Goal: Transaction & Acquisition: Purchase product/service

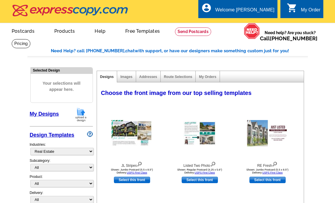
select select "785"
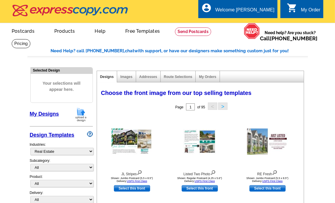
click at [87, 115] on img at bounding box center [80, 114] width 15 height 15
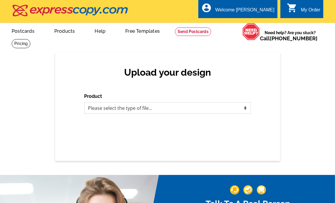
drag, startPoint x: 113, startPoint y: 106, endPoint x: 116, endPoint y: 113, distance: 7.8
click at [113, 106] on select "Please select the type of file... Postcards Business Cards Letters and flyers G…" at bounding box center [167, 108] width 166 height 12
select select "1"
click at [84, 102] on select "Please select the type of file... Postcards Business Cards Letters and flyers G…" at bounding box center [167, 108] width 166 height 12
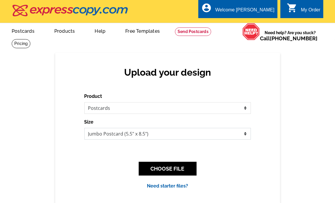
click at [127, 134] on select "Jumbo Postcard (5.5" x 8.5") Regular Postcard (4.25" x 5.6") Panoramic Postcard…" at bounding box center [167, 134] width 166 height 12
select select "1"
click at [84, 128] on select "Jumbo Postcard (5.5" x 8.5") Regular Postcard (4.25" x 5.6") Panoramic Postcard…" at bounding box center [167, 134] width 166 height 12
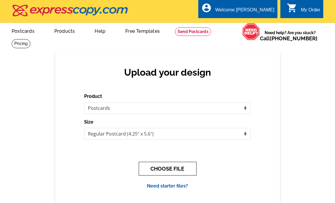
click at [178, 170] on button "CHOOSE FILE" at bounding box center [168, 169] width 58 height 14
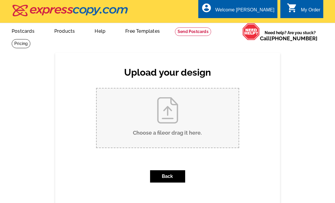
click at [173, 116] on input "Choose a file or drag it here ." at bounding box center [168, 117] width 142 height 59
type input "C:\fakepath\Just Listed - 612 Saint Louis Ave #2.pdf"
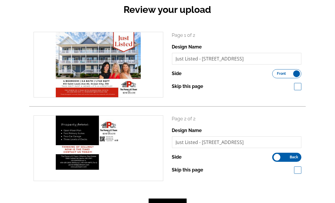
scroll to position [97, 0]
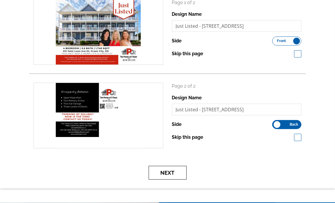
click at [175, 169] on button "Next" at bounding box center [167, 173] width 38 height 14
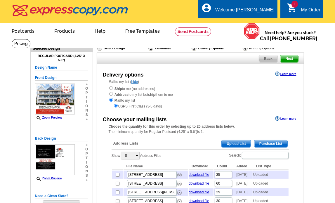
click at [234, 147] on span "Upload List" at bounding box center [235, 143] width 29 height 7
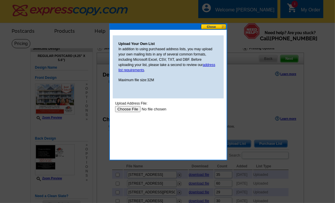
click at [132, 108] on input "file" at bounding box center [152, 109] width 74 height 6
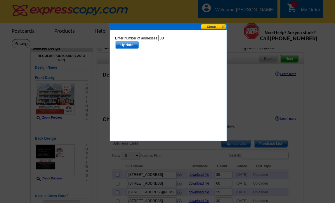
drag, startPoint x: 119, startPoint y: 45, endPoint x: 188, endPoint y: 38, distance: 69.1
click at [119, 45] on span "Update" at bounding box center [126, 44] width 23 height 7
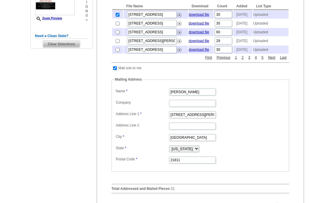
scroll to position [243, 0]
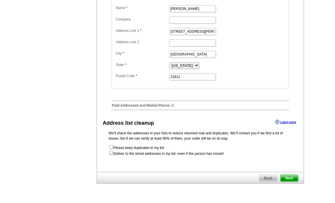
click at [109, 155] on input "checkbox" at bounding box center [111, 153] width 4 height 4
checkbox input "true"
radio input "true"
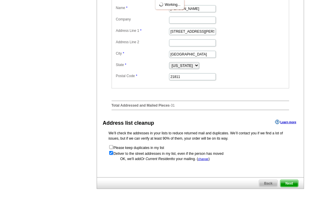
scroll to position [0, 0]
click at [291, 187] on span "Next" at bounding box center [288, 183] width 17 height 7
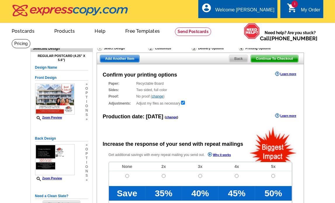
radio input "false"
click at [129, 176] on td at bounding box center [127, 178] width 36 height 15
click at [127, 175] on input "radio" at bounding box center [127, 176] width 4 height 4
radio input "true"
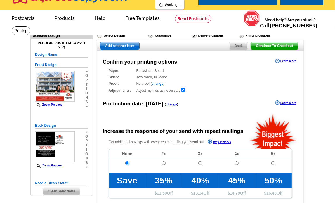
scroll to position [194, 0]
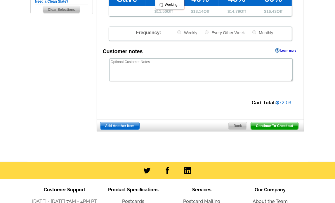
click at [290, 128] on span "Continue To Checkout" at bounding box center [274, 125] width 47 height 7
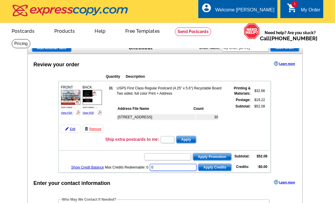
click at [178, 166] on input "0" at bounding box center [173, 167] width 47 height 7
click at [171, 156] on input "text" at bounding box center [167, 156] width 47 height 7
paste input "GROW0925"
type input "GROW0925"
click at [208, 155] on span "Apply Promotion" at bounding box center [212, 156] width 38 height 7
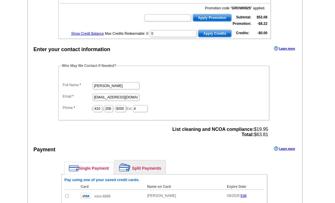
scroll to position [194, 0]
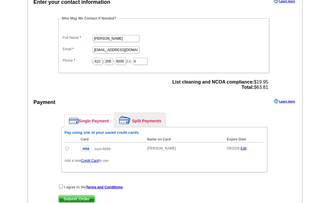
click at [66, 146] on input "radio" at bounding box center [67, 148] width 4 height 4
radio input "true"
click at [59, 184] on input "checkbox" at bounding box center [61, 186] width 4 height 4
checkbox input "true"
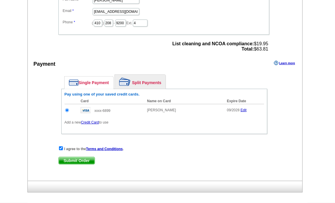
scroll to position [243, 0]
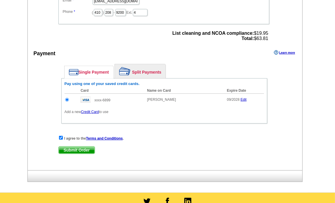
click at [80, 147] on span "Submit Order" at bounding box center [77, 149] width 36 height 7
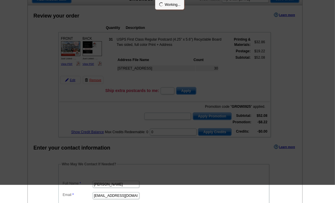
scroll to position [0, 0]
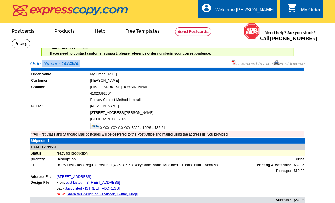
drag, startPoint x: 89, startPoint y: 63, endPoint x: 17, endPoint y: 64, distance: 71.5
click at [17, 64] on main "Order Number: 1474655 Download Invoice | Print Invoice Order Name My Order [DAT…" at bounding box center [167, 156] width 335 height 199
copy div "Order Number: 1474655"
